Goal: Complete application form

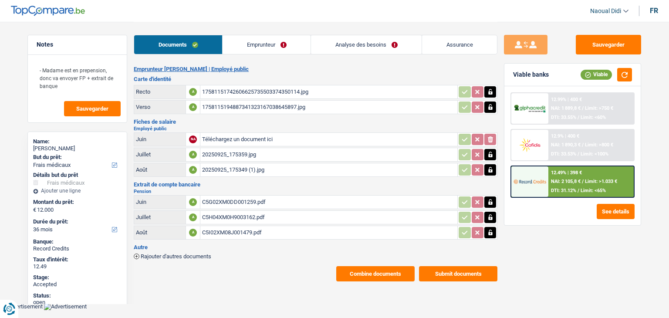
select select "medical"
select select "36"
click at [220, 93] on div "17581151742606625735503374350114.jpg" at bounding box center [329, 91] width 254 height 13
click at [247, 102] on div "1758115194887341323167038645897.jpg" at bounding box center [329, 107] width 254 height 13
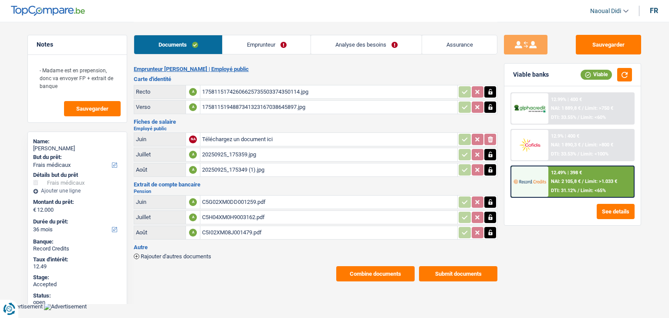
click at [249, 47] on link "Emprunteur" at bounding box center [267, 44] width 88 height 19
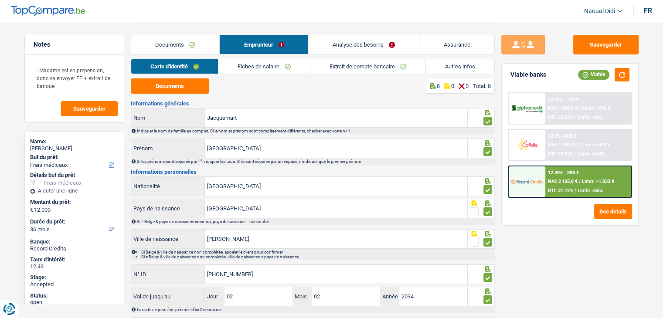
click at [279, 62] on link "Fiches de salaire" at bounding box center [263, 66] width 91 height 14
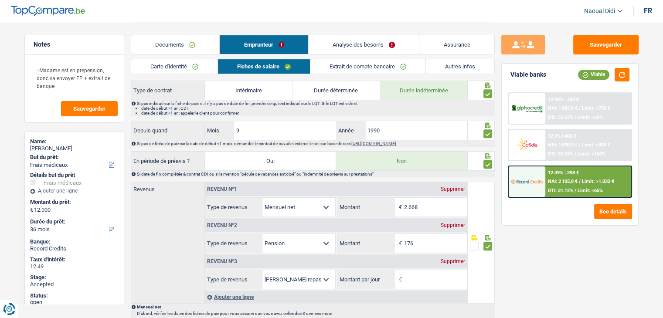
scroll to position [349, 0]
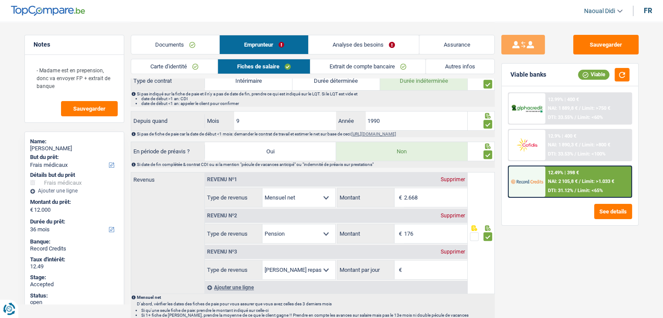
click at [452, 250] on div "Supprimer" at bounding box center [452, 251] width 29 height 5
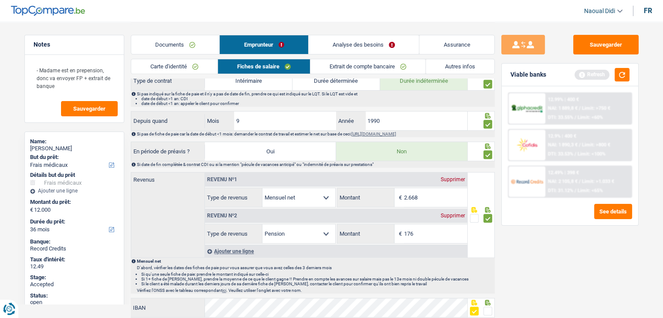
click at [338, 68] on link "Extrait de compte bancaire" at bounding box center [367, 66] width 115 height 14
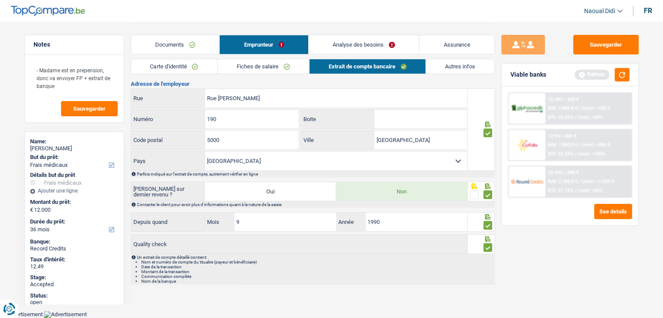
scroll to position [206, 0]
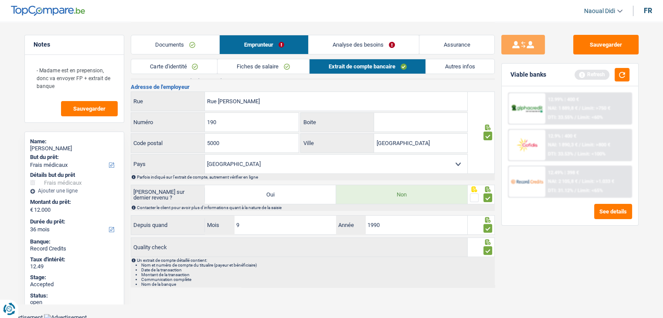
click at [178, 46] on link "Documents" at bounding box center [175, 44] width 88 height 19
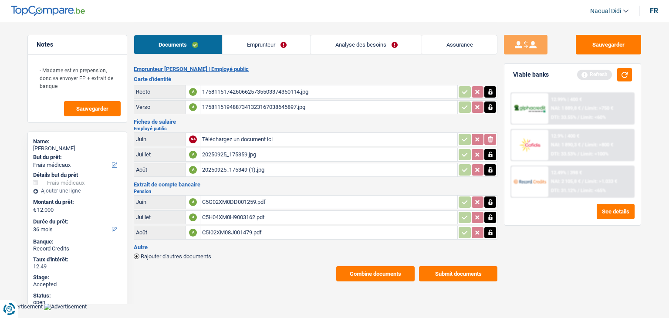
click at [238, 154] on div "20250925_175359.jpg" at bounding box center [329, 154] width 254 height 13
click at [249, 41] on link "Emprunteur" at bounding box center [267, 44] width 88 height 19
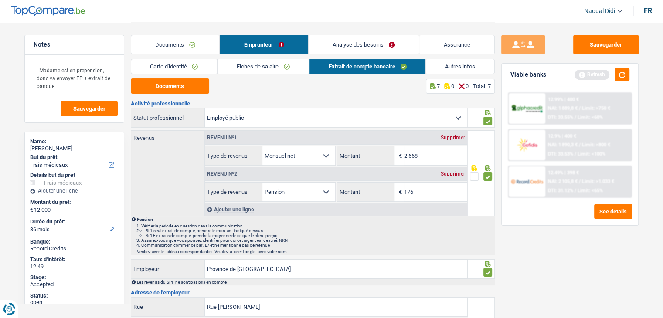
click at [559, 152] on span "DTI: 33.53%" at bounding box center [560, 154] width 25 height 6
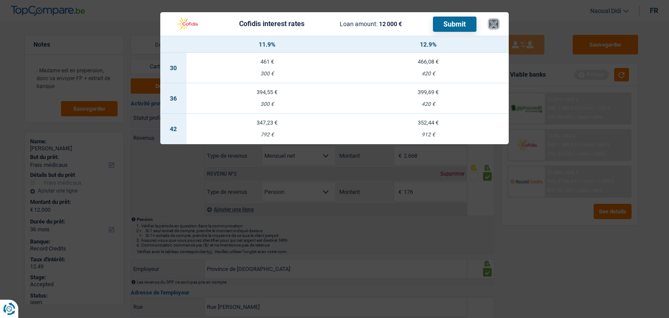
click at [492, 24] on button "×" at bounding box center [493, 24] width 9 height 9
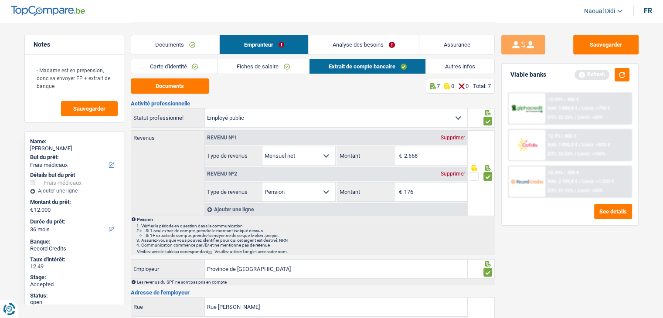
click at [562, 183] on div "12.49% | 398 € NAI: 2 105,8 € / Limit: >1.033 € DTI: 31.12% / Limit: <65%" at bounding box center [588, 181] width 86 height 30
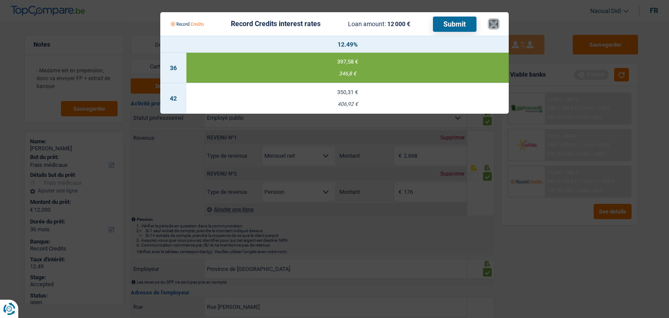
click at [494, 23] on button "×" at bounding box center [493, 24] width 9 height 9
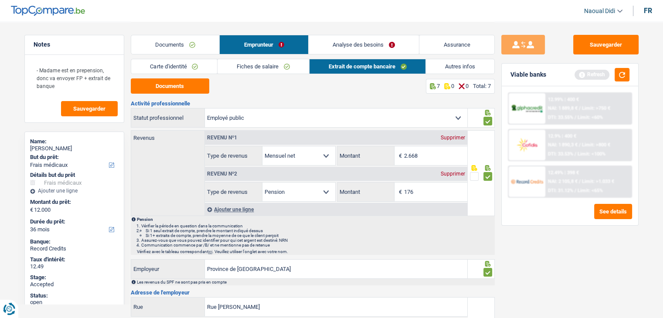
click at [563, 185] on div "12.49% | 398 € NAI: 2 105,8 € / Limit: >1.033 € DTI: 31.12% / Limit: <65%" at bounding box center [588, 181] width 86 height 30
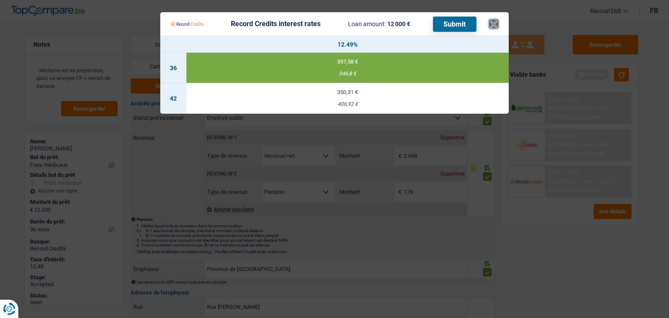
click at [494, 20] on button "×" at bounding box center [493, 24] width 9 height 9
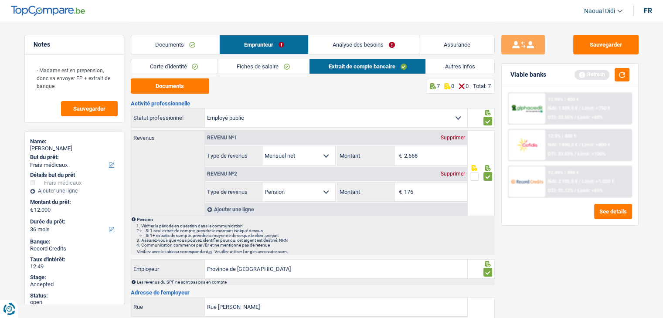
click at [349, 46] on link "Analyse des besoins" at bounding box center [363, 44] width 111 height 19
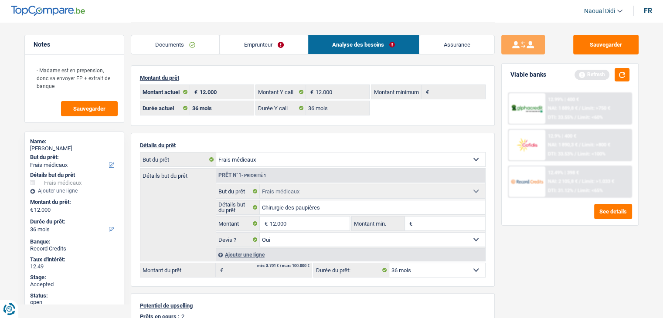
click at [563, 176] on div "12.49% | 398 € NAI: 2 105,8 € / Limit: >1.033 € DTI: 31.12% / Limit: <65%" at bounding box center [588, 181] width 86 height 30
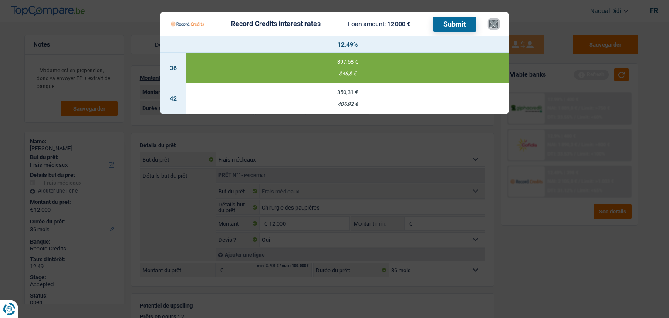
click at [493, 27] on button "×" at bounding box center [493, 24] width 9 height 9
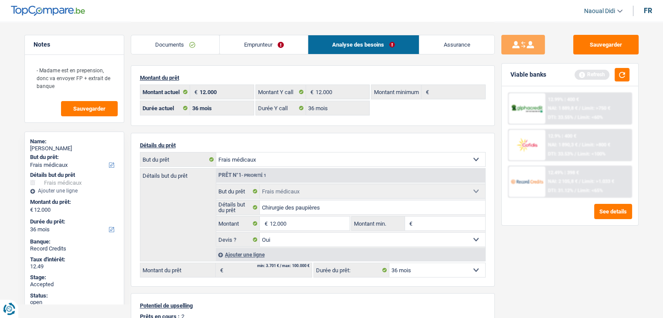
click at [561, 142] on span "NAI: 1 890,3 €" at bounding box center [563, 145] width 30 height 6
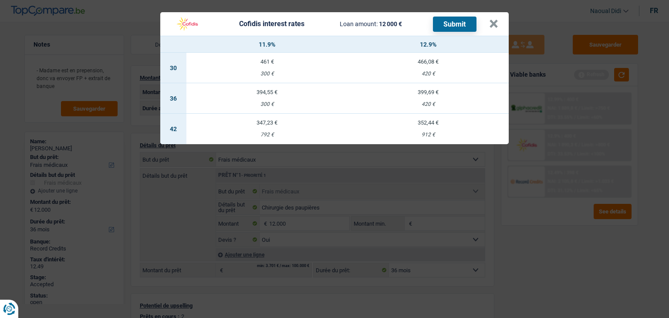
click at [429, 92] on div "399,69 €" at bounding box center [428, 92] width 161 height 6
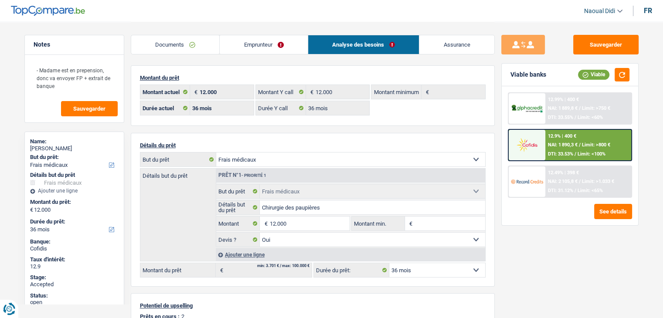
click at [273, 41] on link "Emprunteur" at bounding box center [264, 44] width 88 height 19
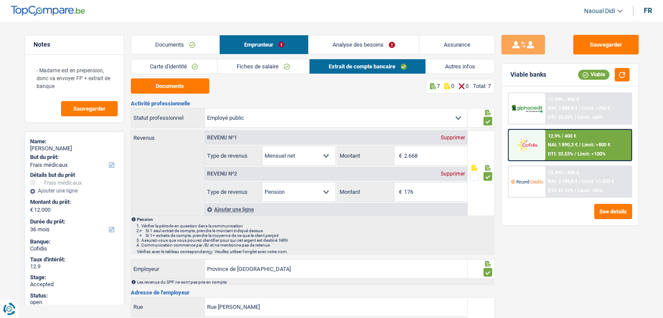
click at [441, 67] on link "Autres infos" at bounding box center [460, 66] width 68 height 14
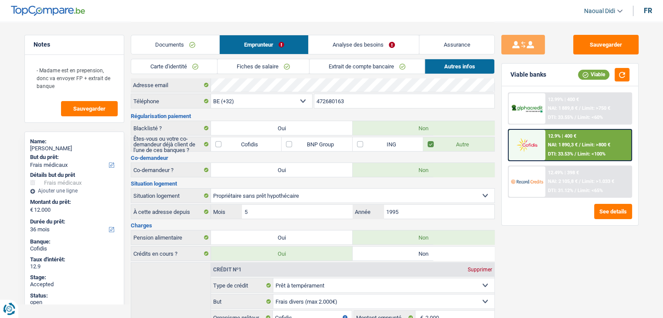
scroll to position [87, 0]
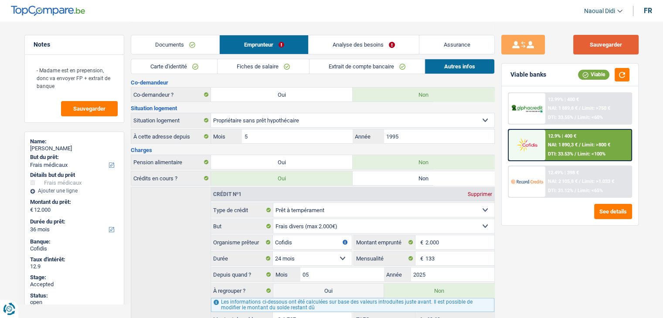
click at [602, 47] on button "Sauvegarder" at bounding box center [605, 45] width 65 height 20
